Goal: Task Accomplishment & Management: Manage account settings

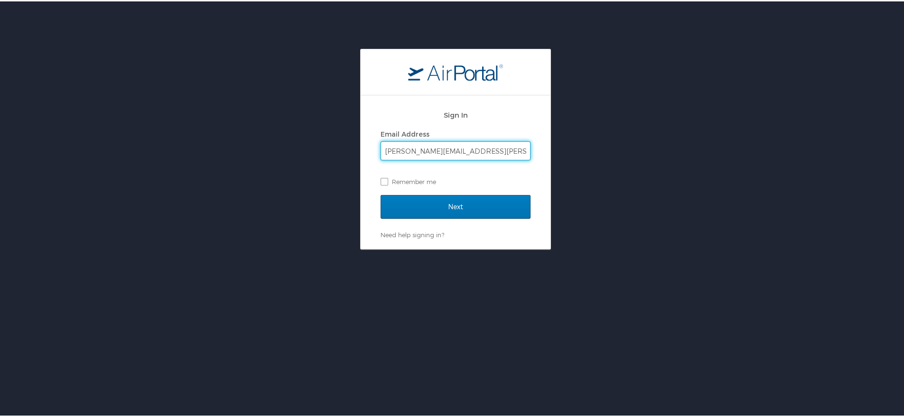
type input "joseph.turgeon@i3-corps.com"
drag, startPoint x: 505, startPoint y: 152, endPoint x: 281, endPoint y: 146, distance: 224.4
click at [281, 146] on div "Sign In Email Address joseph.turgeon@i3-corps.com Remember me Next Need help si…" at bounding box center [455, 147] width 911 height 201
click at [382, 179] on label "Remember me" at bounding box center [455, 180] width 150 height 14
click at [382, 179] on input "Remember me" at bounding box center [383, 179] width 6 height 6
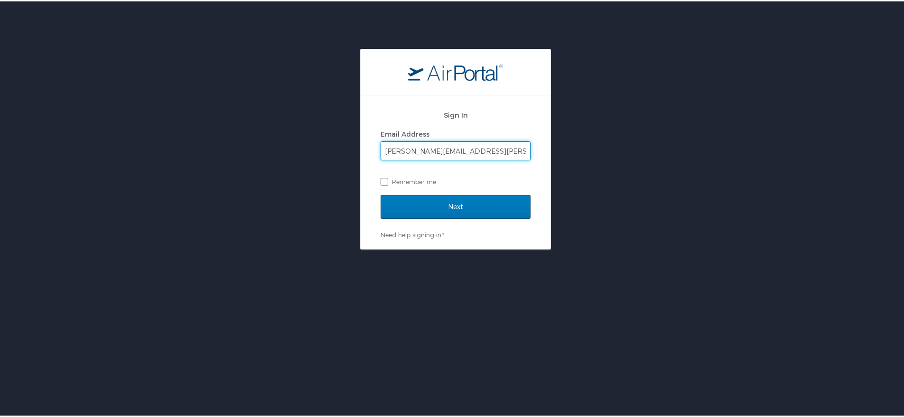
checkbox input "true"
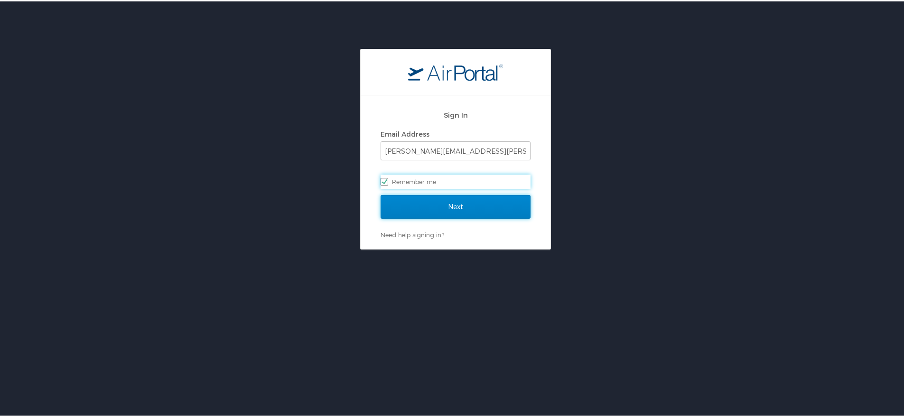
click at [476, 207] on input "Next" at bounding box center [455, 206] width 150 height 24
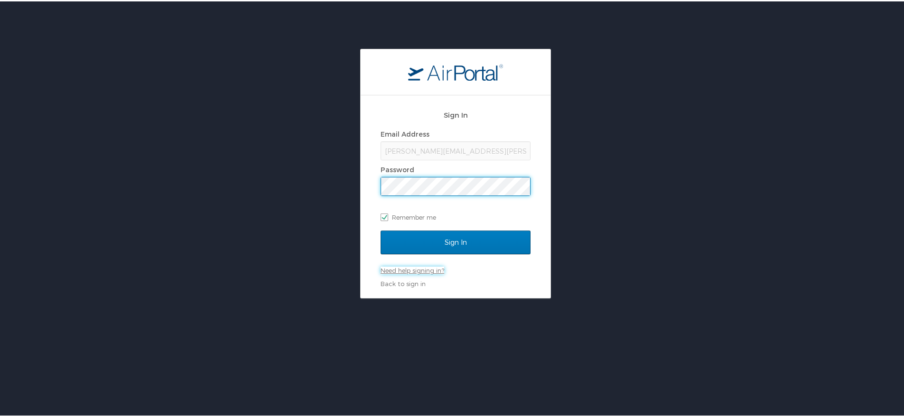
click at [382, 271] on link "Need help signing in?" at bounding box center [412, 269] width 64 height 8
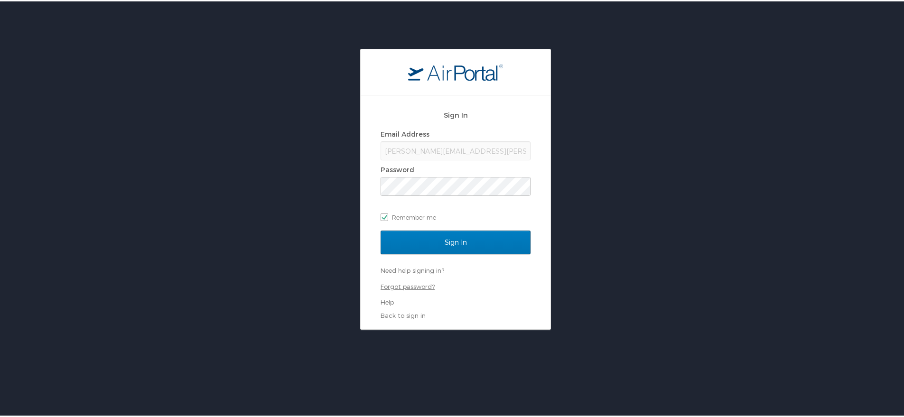
click at [406, 285] on link "Forgot password?" at bounding box center [407, 285] width 54 height 8
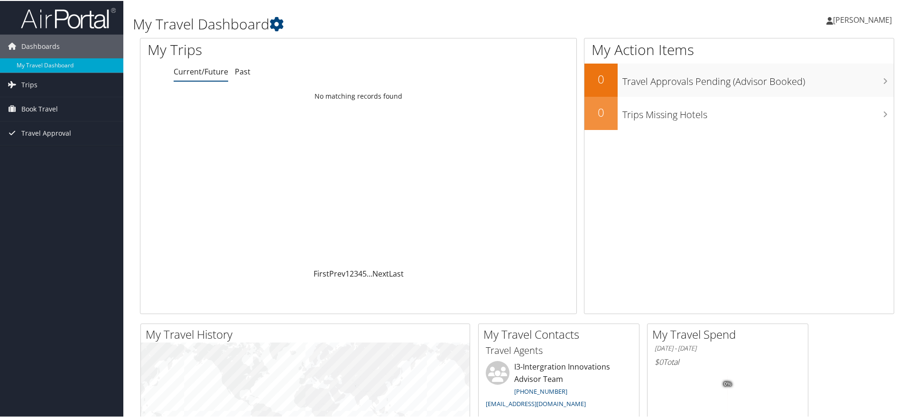
click at [850, 18] on span "[PERSON_NAME]" at bounding box center [862, 19] width 59 height 10
click at [812, 83] on link "View Travel Profile" at bounding box center [838, 84] width 106 height 16
click at [28, 83] on span "Trips" at bounding box center [29, 84] width 16 height 24
click at [55, 104] on link "Current/Future Trips" at bounding box center [61, 103] width 123 height 14
click at [847, 20] on span "[PERSON_NAME]" at bounding box center [862, 19] width 59 height 10
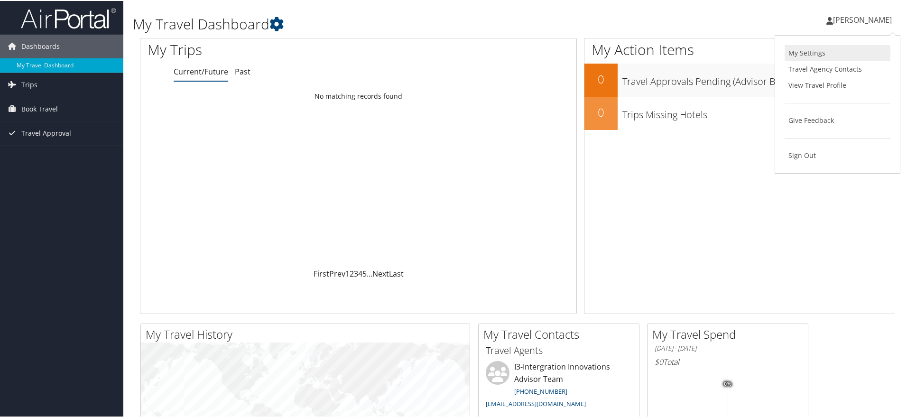
click at [803, 50] on link "My Settings" at bounding box center [838, 52] width 106 height 16
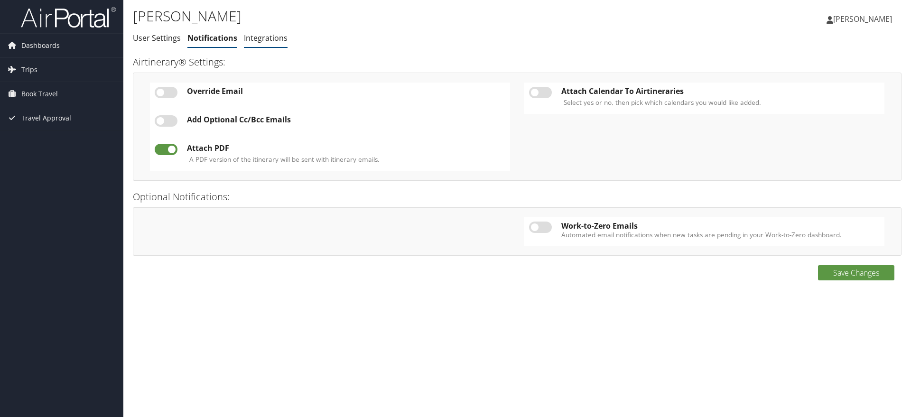
click at [257, 36] on link "Integrations" at bounding box center [266, 38] width 44 height 10
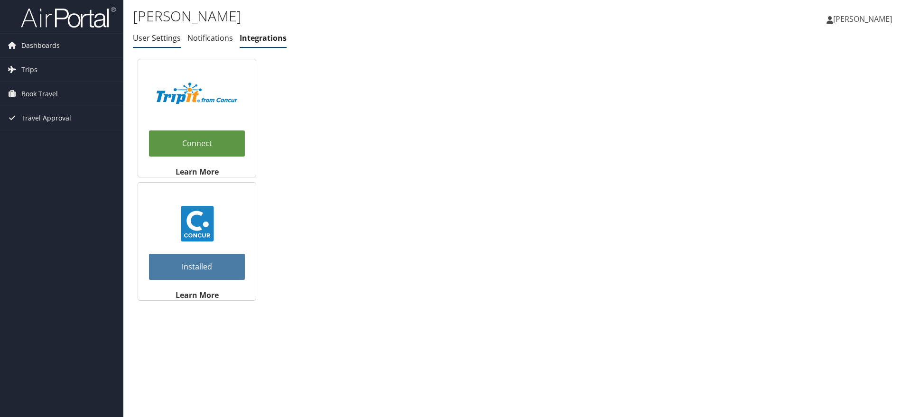
click at [155, 36] on link "User Settings" at bounding box center [157, 38] width 48 height 10
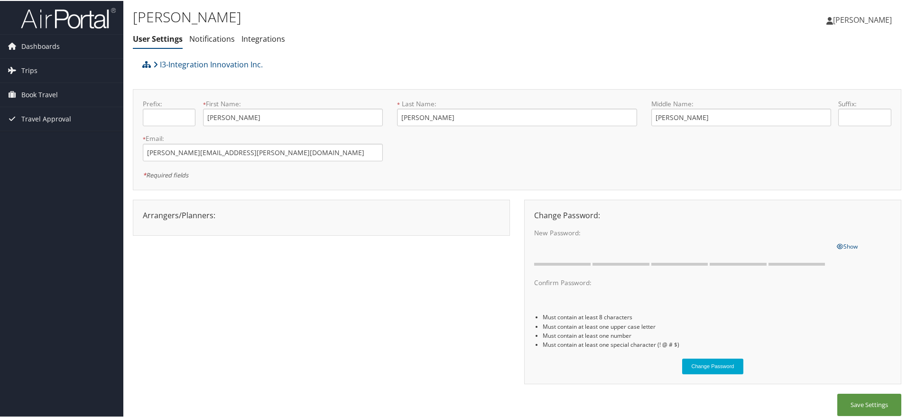
click at [839, 18] on span "[PERSON_NAME]" at bounding box center [862, 19] width 59 height 10
click at [801, 67] on link "Travel Agency Contacts" at bounding box center [838, 68] width 106 height 16
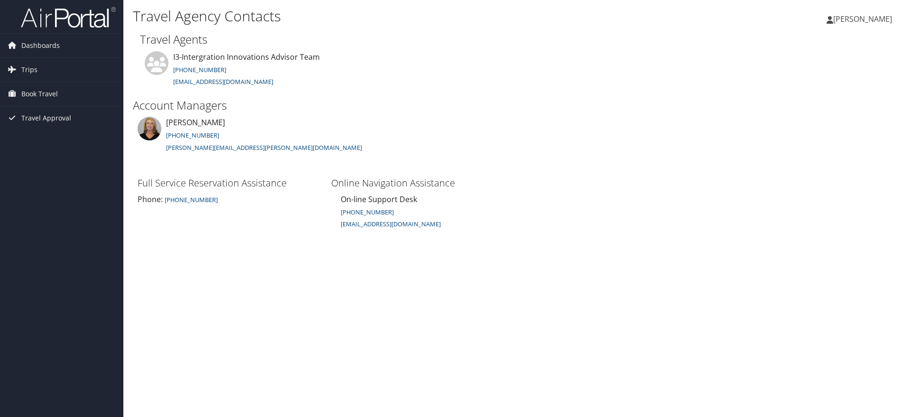
click at [843, 16] on span "[PERSON_NAME]" at bounding box center [862, 19] width 59 height 10
click at [823, 86] on link "View Travel Profile" at bounding box center [839, 84] width 106 height 16
click at [24, 65] on span "Trips" at bounding box center [29, 70] width 16 height 24
click at [63, 87] on link "Current/Future Trips" at bounding box center [61, 89] width 123 height 14
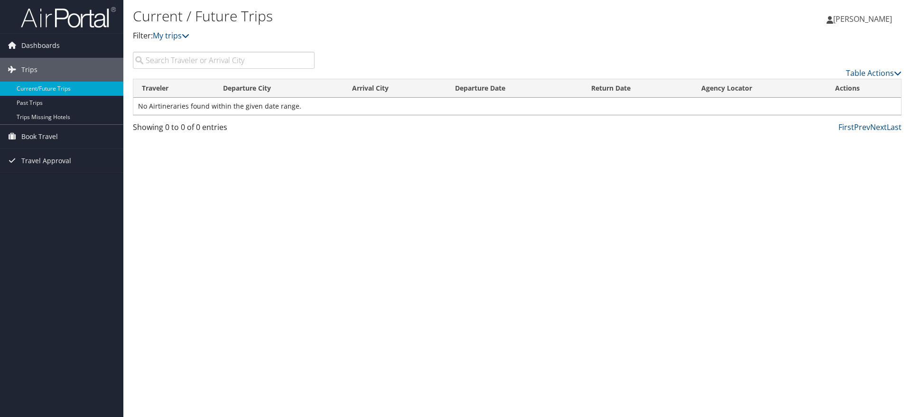
click at [69, 18] on img at bounding box center [68, 17] width 95 height 22
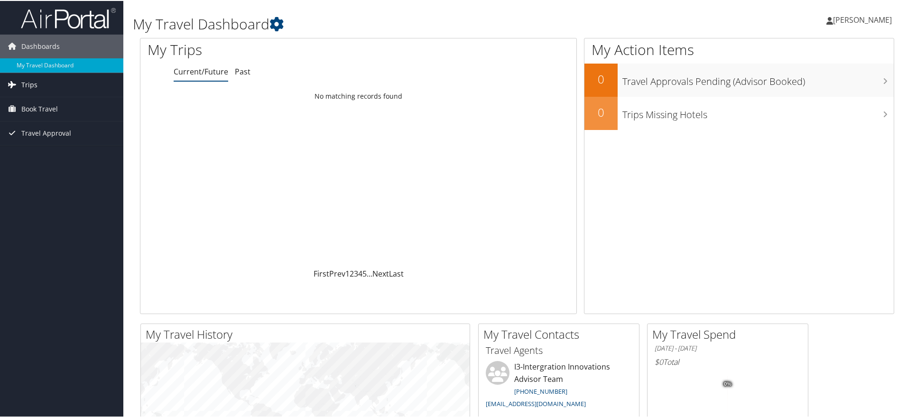
click at [26, 81] on span "Trips" at bounding box center [29, 84] width 16 height 24
click at [58, 102] on link "Current/Future Trips" at bounding box center [61, 103] width 123 height 14
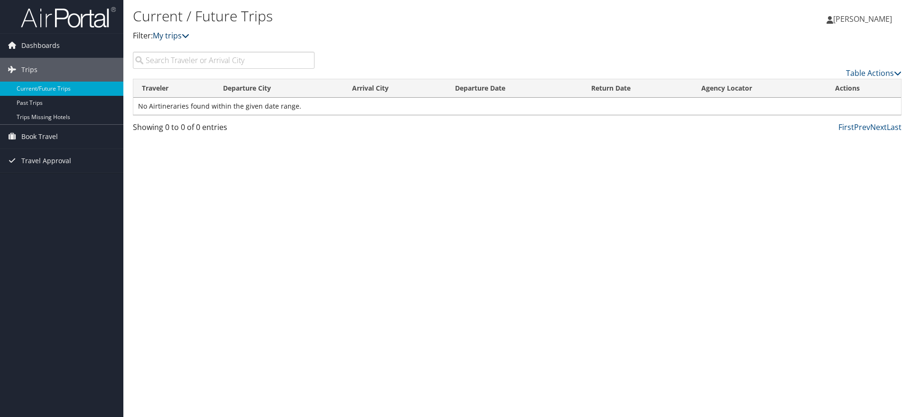
click at [168, 34] on link "My trips" at bounding box center [171, 35] width 37 height 10
click at [33, 137] on span "Book Travel" at bounding box center [39, 137] width 37 height 24
click at [74, 170] on link "Book/Manage Online Trips" at bounding box center [61, 170] width 123 height 14
